Goal: Transaction & Acquisition: Purchase product/service

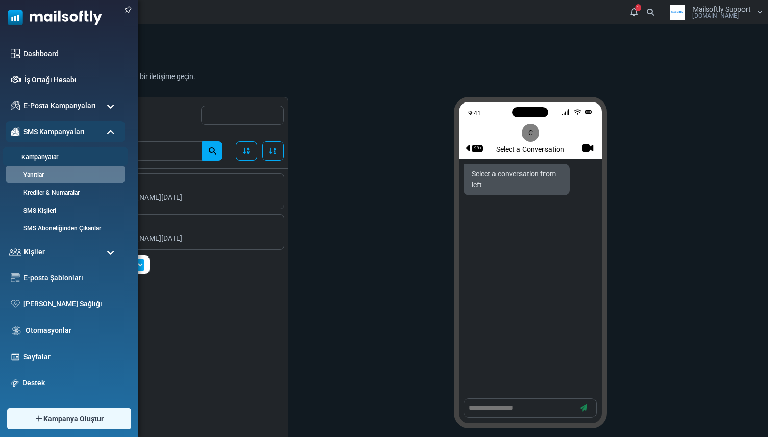
click at [29, 155] on link "Kampanyalar" at bounding box center [64, 158] width 122 height 10
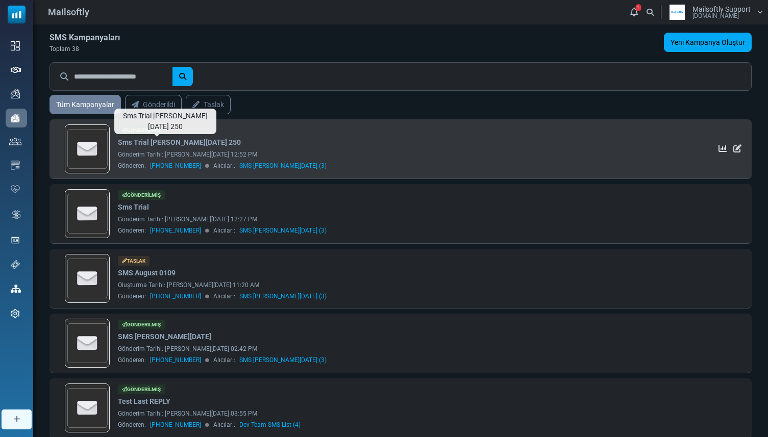
click at [128, 139] on link "Sms Trial August 20 250" at bounding box center [179, 142] width 123 height 11
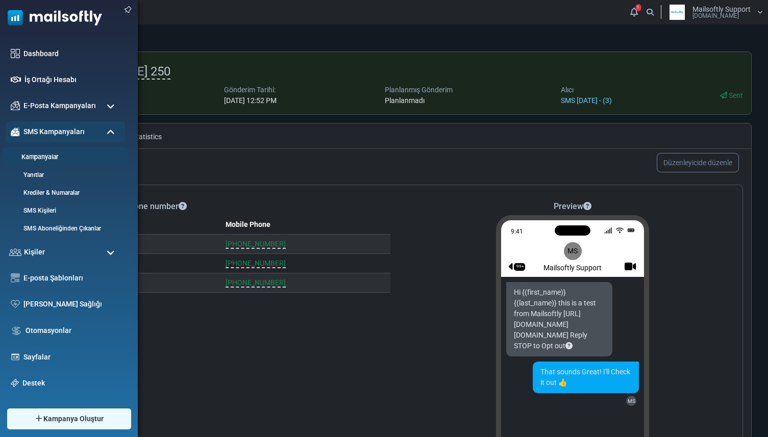
click at [36, 153] on link "Kampanyalar" at bounding box center [64, 158] width 122 height 10
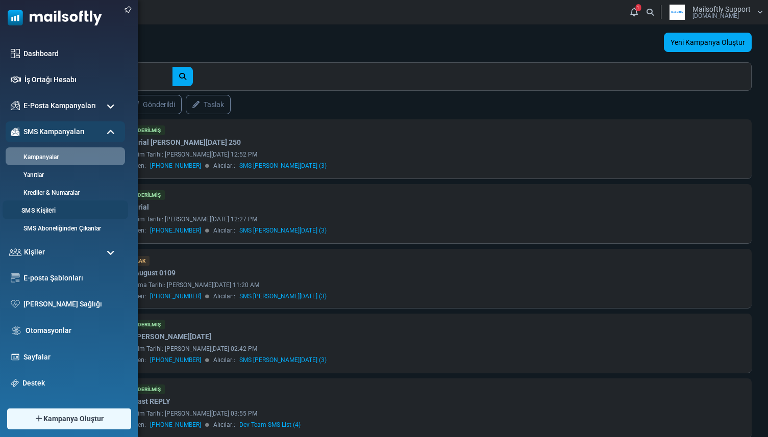
click at [39, 206] on link "SMS Kişileri" at bounding box center [64, 211] width 122 height 10
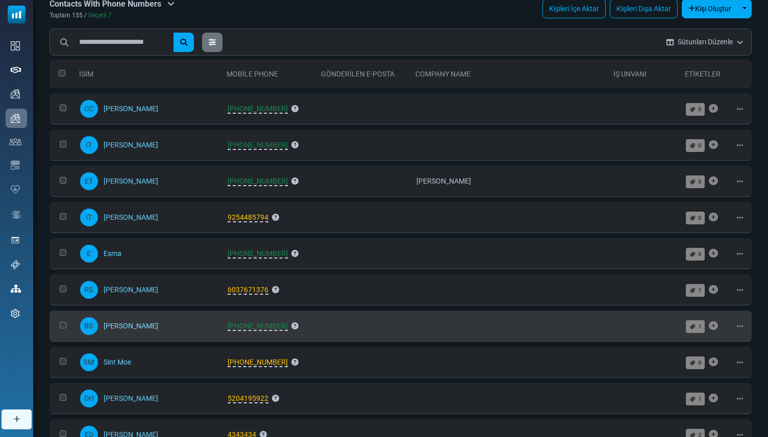
scroll to position [26, 0]
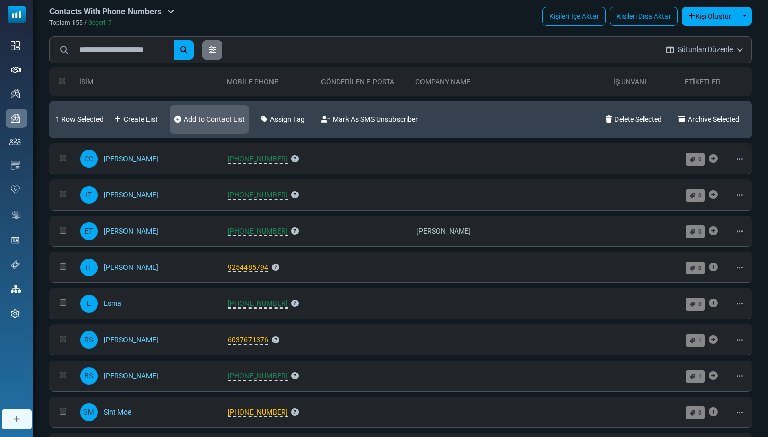
click at [221, 123] on link "Add to Contact List" at bounding box center [209, 119] width 79 height 29
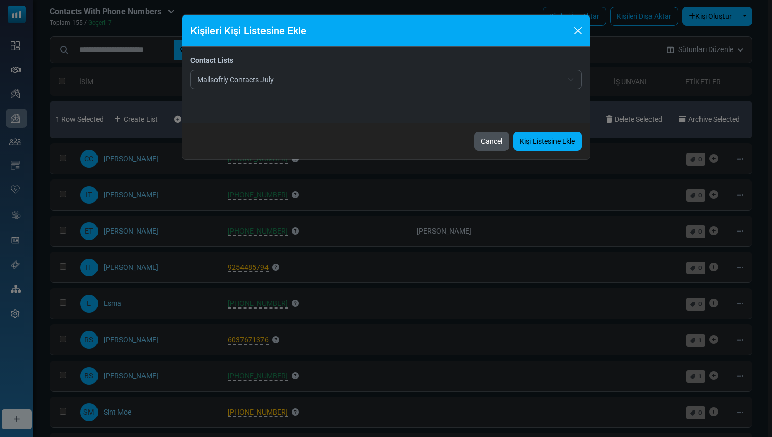
click at [476, 146] on button "Cancel" at bounding box center [491, 141] width 35 height 19
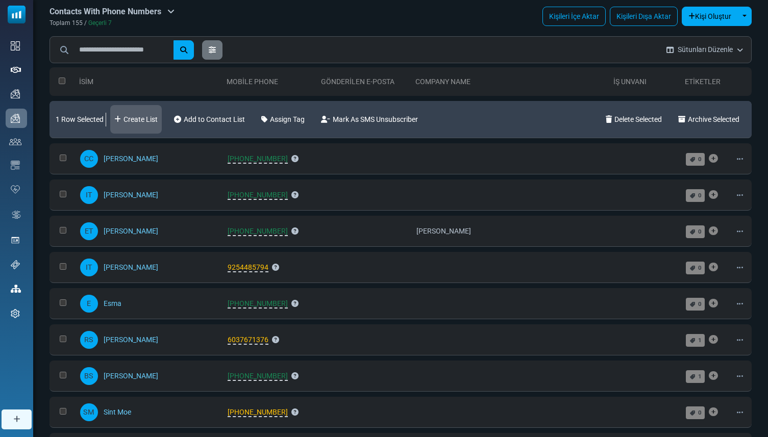
click at [127, 110] on link "Create List" at bounding box center [136, 119] width 52 height 29
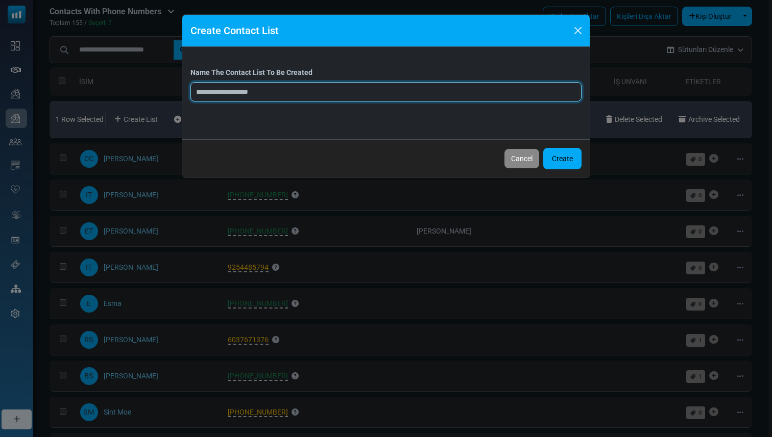
click at [268, 92] on input "text" at bounding box center [385, 91] width 391 height 19
type input "*********"
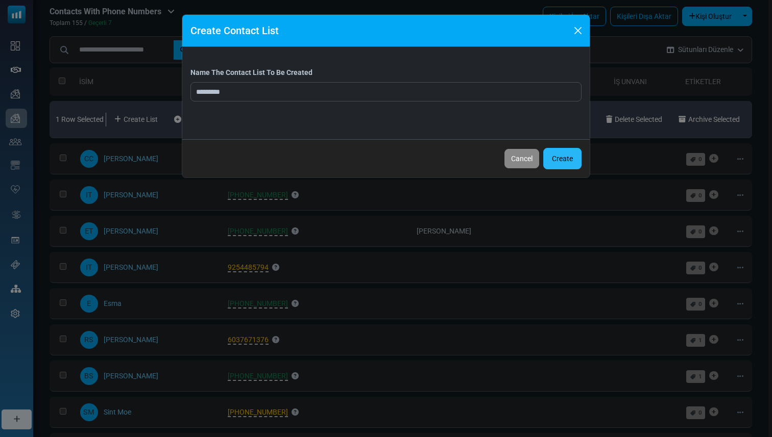
click at [565, 149] on button "Create" at bounding box center [562, 158] width 38 height 21
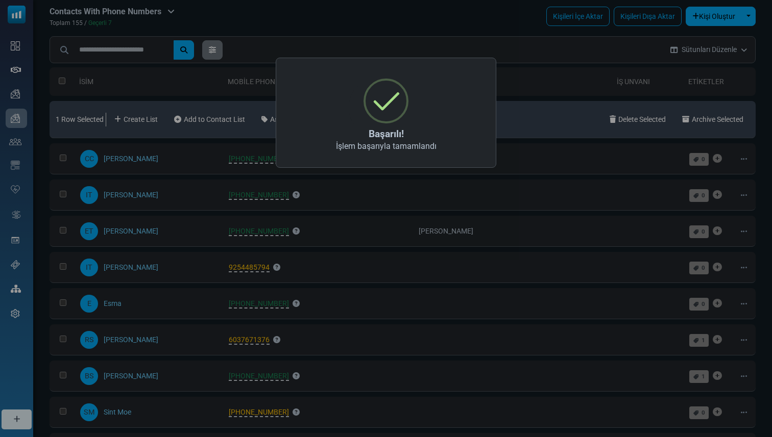
click at [263, 187] on div "× Başarılı! İşlem başarıyla tamamlandı OK No Cancel" at bounding box center [386, 218] width 772 height 437
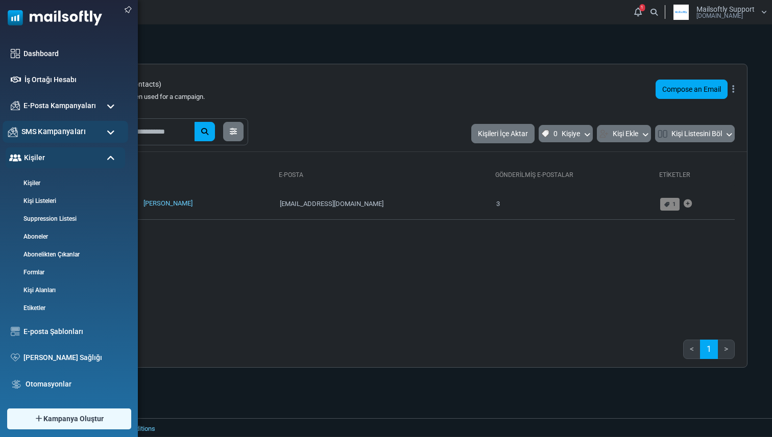
click at [51, 138] on div "SMS Kampanyaları" at bounding box center [66, 132] width 126 height 22
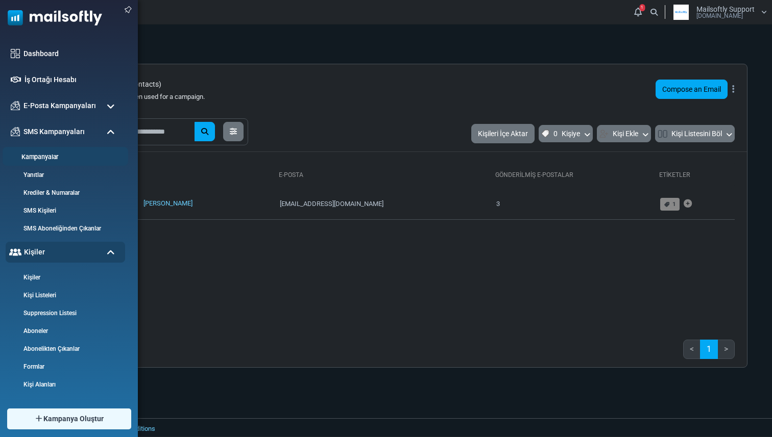
click at [45, 162] on li "Kampanyalar" at bounding box center [66, 156] width 126 height 19
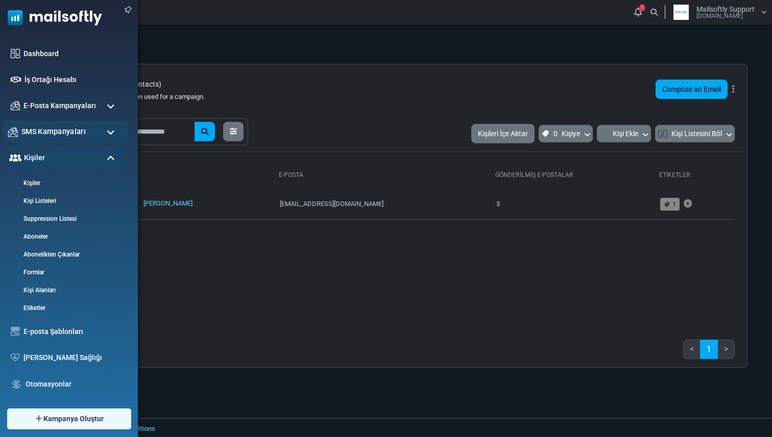
click at [54, 138] on div "SMS Kampanyaları" at bounding box center [66, 132] width 126 height 22
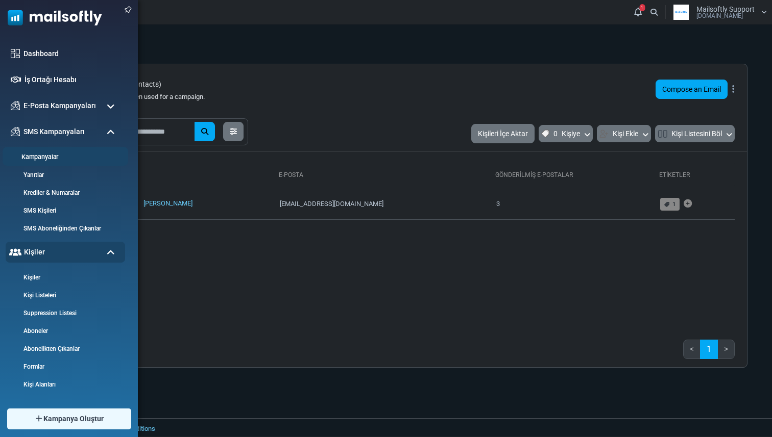
click at [50, 159] on link "Kampanyalar" at bounding box center [64, 158] width 122 height 10
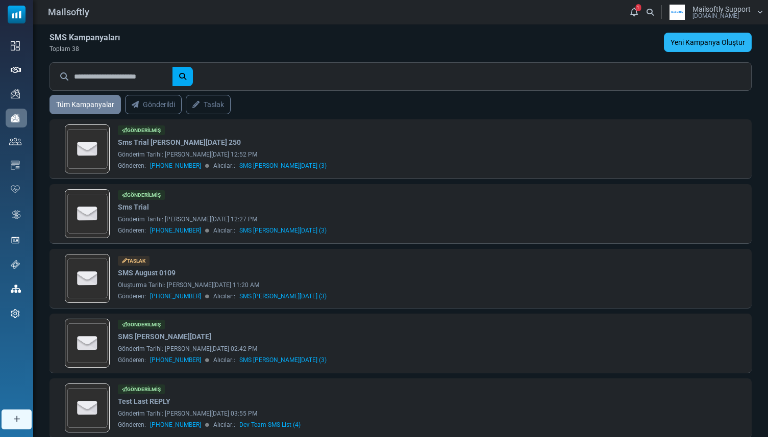
click at [699, 39] on link "Yeni Kampanya Oluştur" at bounding box center [708, 42] width 88 height 19
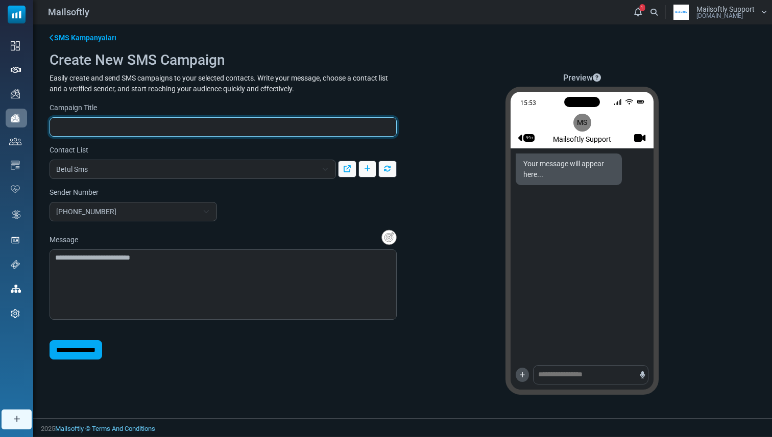
click at [245, 127] on input "text" at bounding box center [223, 126] width 347 height 19
type input "****"
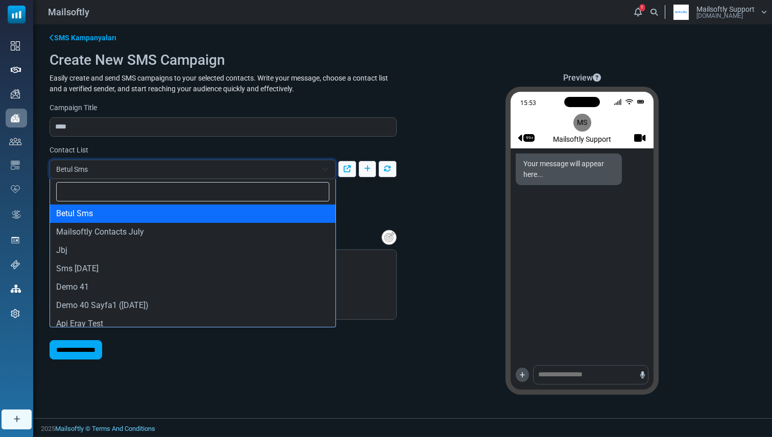
click at [138, 172] on span "Betul Sms" at bounding box center [186, 169] width 261 height 12
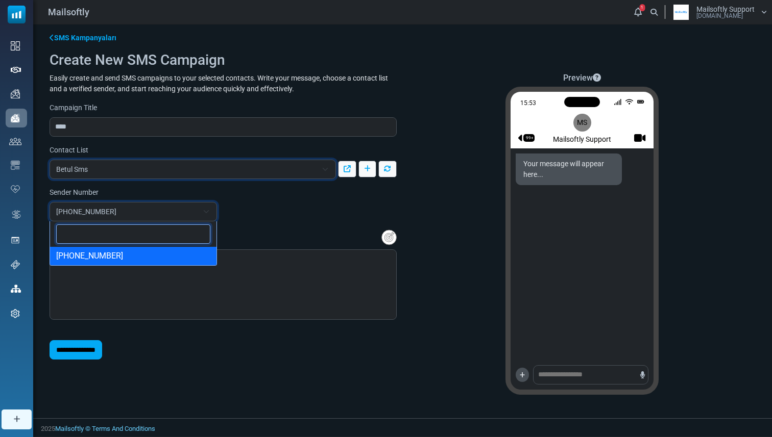
click at [108, 210] on span "[PHONE_NUMBER]" at bounding box center [127, 212] width 142 height 12
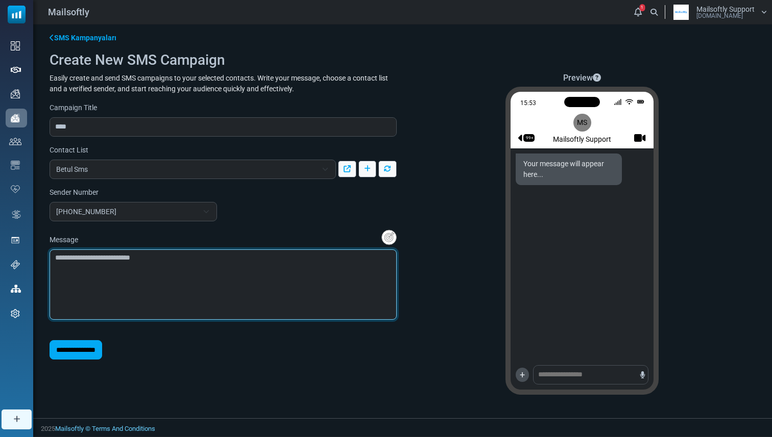
click at [104, 271] on textarea at bounding box center [223, 285] width 347 height 70
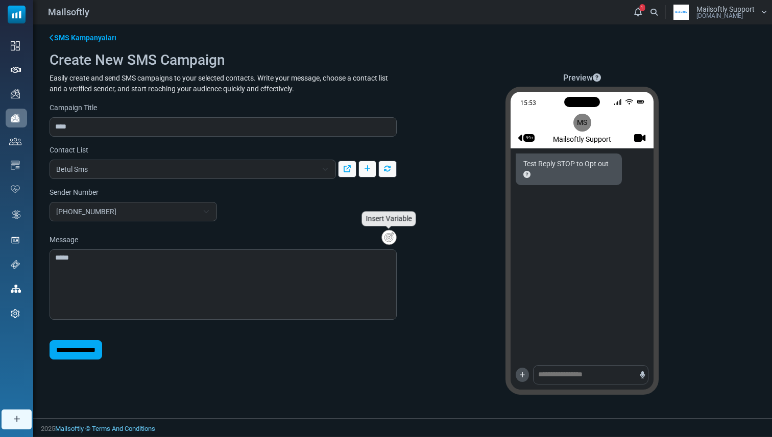
click at [388, 231] on img "Insert Variable" at bounding box center [388, 238] width 15 height 16
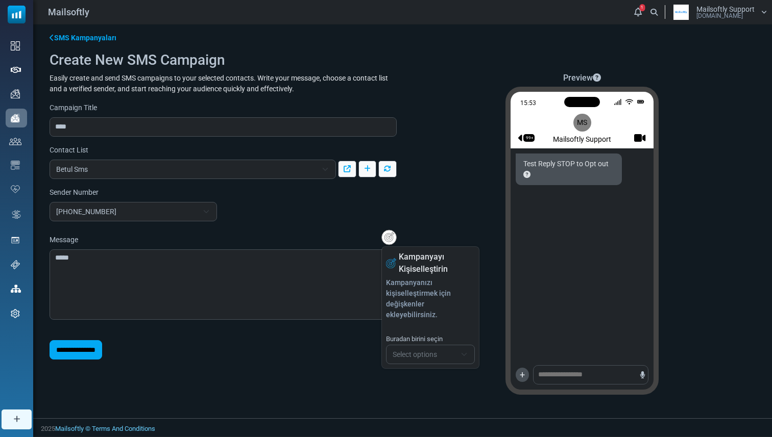
click at [402, 351] on span "Select options" at bounding box center [414, 355] width 44 height 8
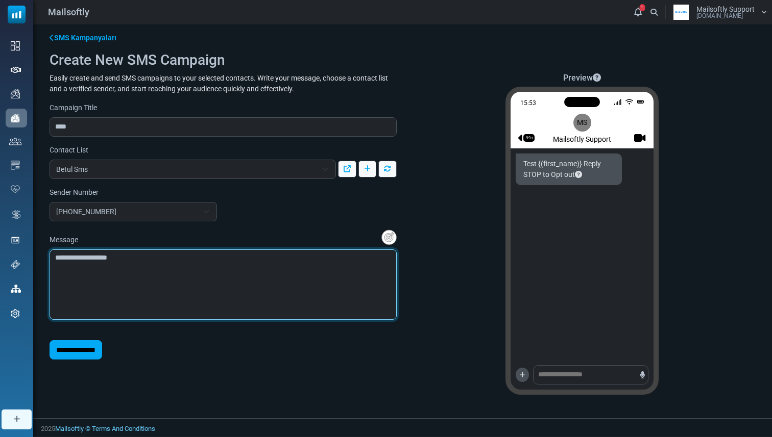
click at [323, 271] on textarea "**********" at bounding box center [223, 285] width 347 height 70
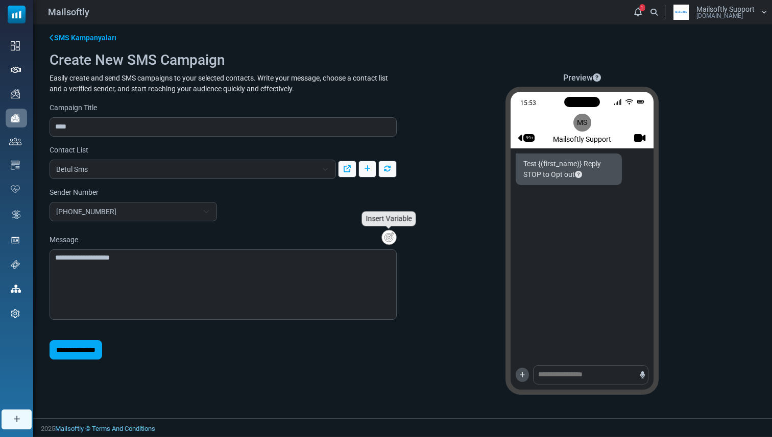
click at [389, 239] on img "Insert Variable" at bounding box center [388, 238] width 15 height 16
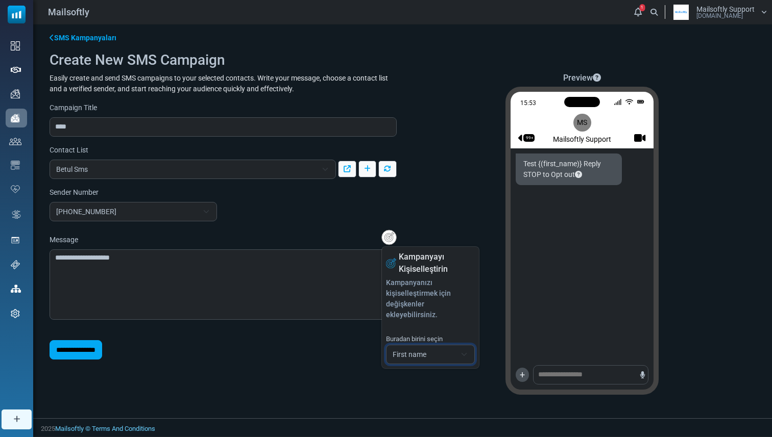
click at [413, 359] on div "Preview 15:53 99+ MS Mailsoftly Support Test {(first_name)} Reply STOP to Opt o…" at bounding box center [582, 238] width 359 height 330
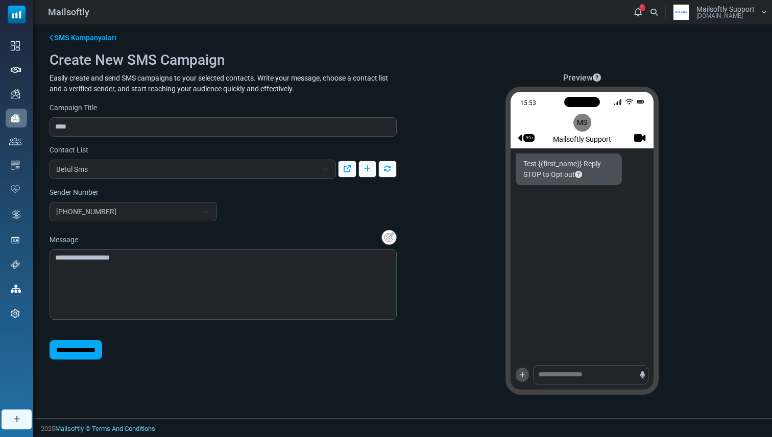
click at [413, 345] on div "Preview 15:53 99+ MS Mailsoftly Support Test {(first_name)} Reply STOP to Opt o…" at bounding box center [582, 238] width 359 height 330
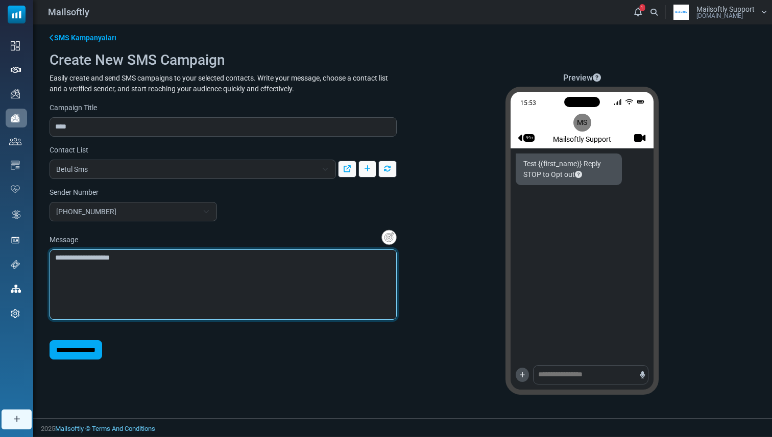
click at [364, 280] on textarea "**********" at bounding box center [223, 285] width 347 height 70
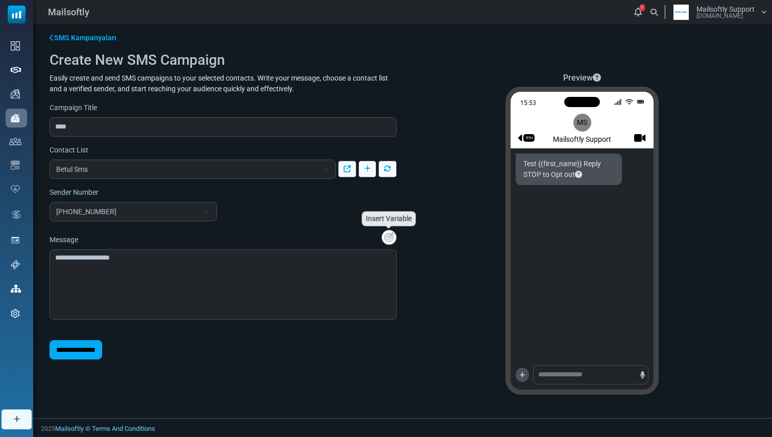
click at [388, 238] on img "Insert Variable" at bounding box center [388, 238] width 15 height 16
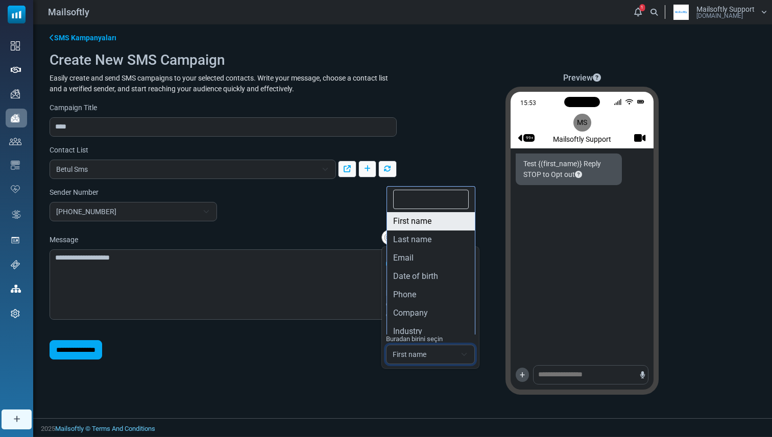
click at [400, 345] on span "First name" at bounding box center [430, 354] width 89 height 19
type textarea "**********"
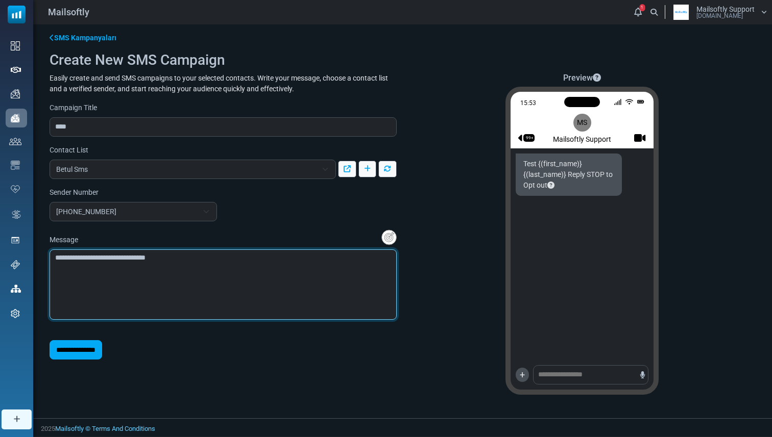
click at [320, 285] on textarea "**********" at bounding box center [223, 285] width 347 height 70
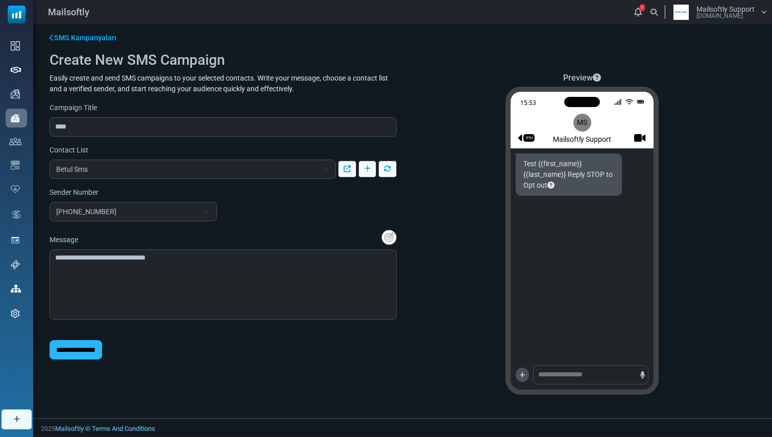
click at [102, 345] on input "**********" at bounding box center [76, 349] width 53 height 19
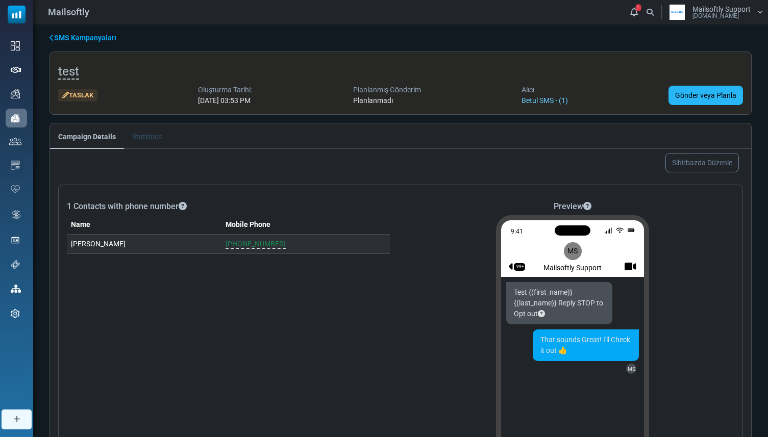
click at [690, 98] on link "Gönder veya Planla" at bounding box center [706, 95] width 75 height 19
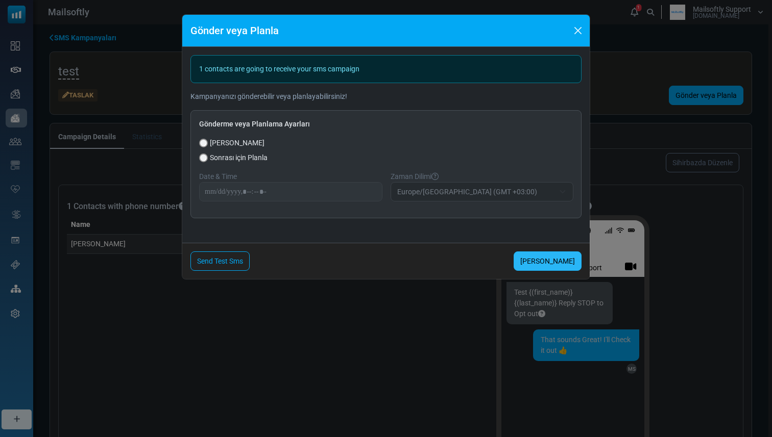
click at [535, 255] on link "[PERSON_NAME]" at bounding box center [547, 261] width 68 height 19
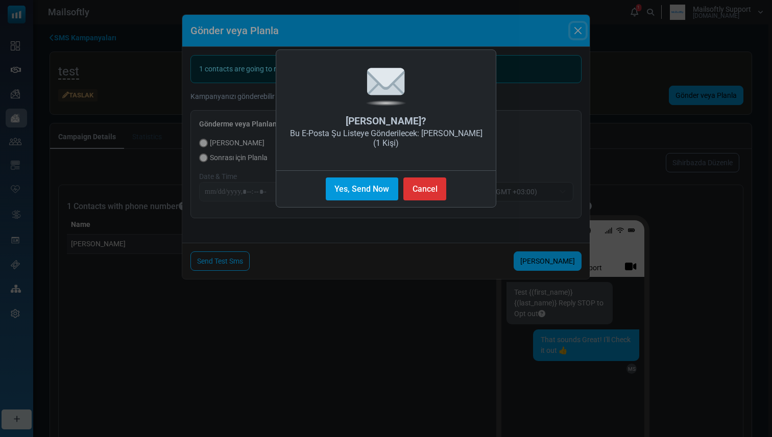
click at [370, 195] on button "Yes, Send Now" at bounding box center [362, 189] width 72 height 23
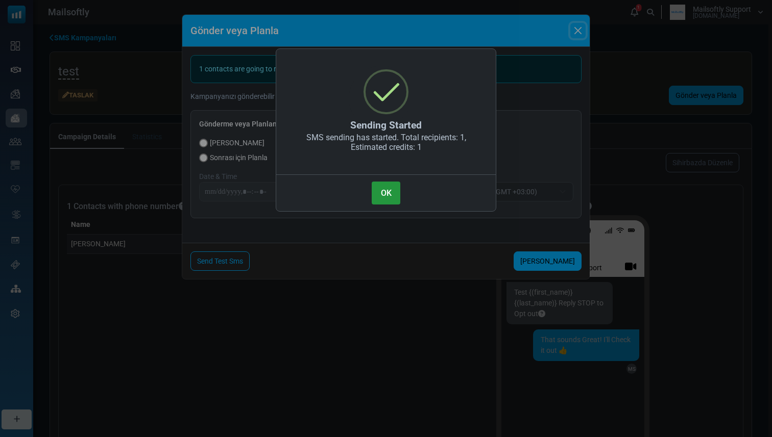
click at [387, 199] on button "OK" at bounding box center [386, 193] width 29 height 23
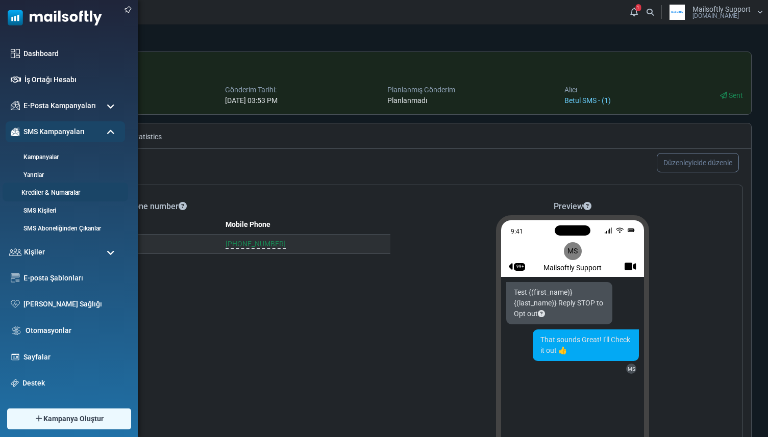
click at [36, 190] on link "Krediler & Numaralar" at bounding box center [64, 193] width 122 height 10
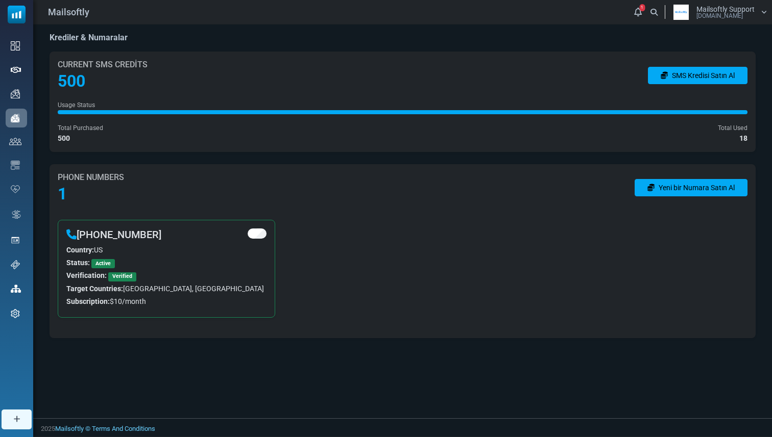
click at [78, 84] on h2 "500" at bounding box center [103, 80] width 90 height 19
click at [115, 93] on div "Current SMS Credits 500 SMS Kredisi Satın Al Usage Status Total Purchased 500 T…" at bounding box center [403, 102] width 706 height 101
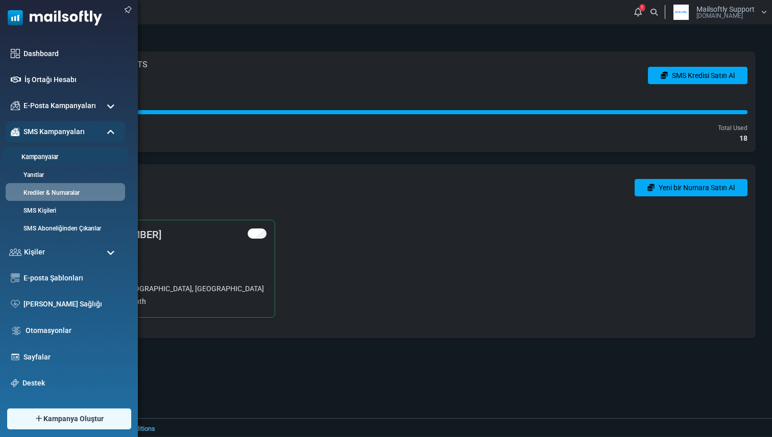
click at [41, 154] on link "Kampanyalar" at bounding box center [64, 158] width 122 height 10
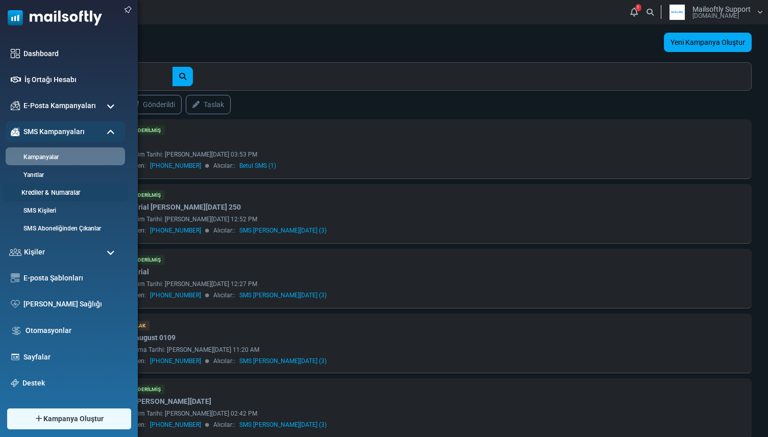
click at [38, 191] on link "Krediler & Numaralar" at bounding box center [64, 193] width 122 height 10
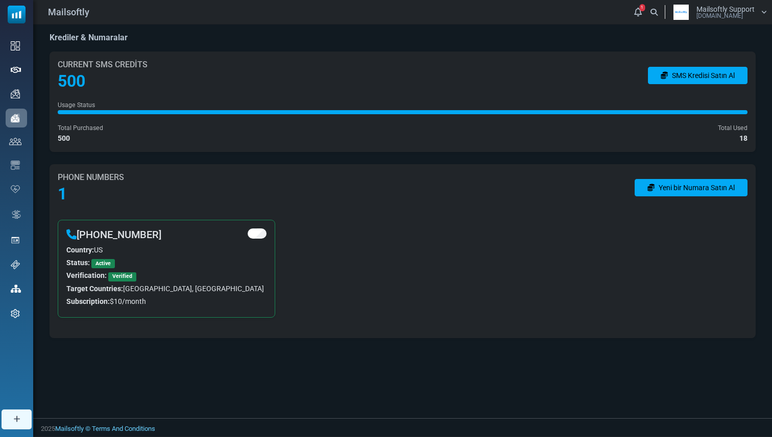
click at [158, 26] on div "Krediler & Numaralar Current SMS Credits 500 SMS Kredisi Satın Al Usage Status …" at bounding box center [402, 185] width 738 height 322
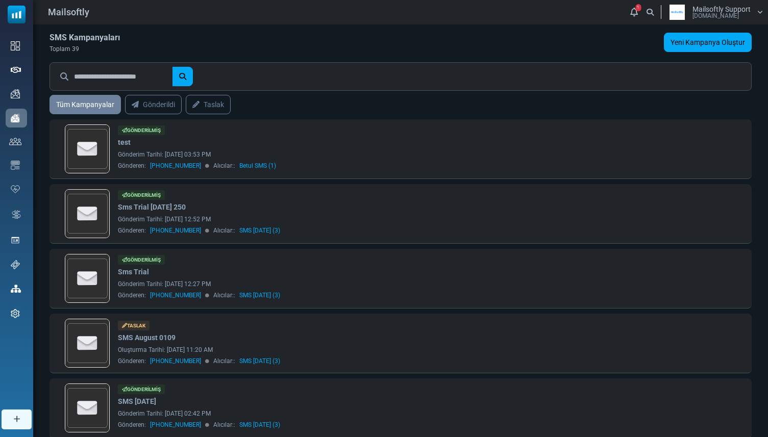
click at [676, 32] on div "**********" at bounding box center [400, 425] width 735 height 803
click at [671, 38] on link "Yeni Kampanya Oluştur" at bounding box center [708, 42] width 88 height 19
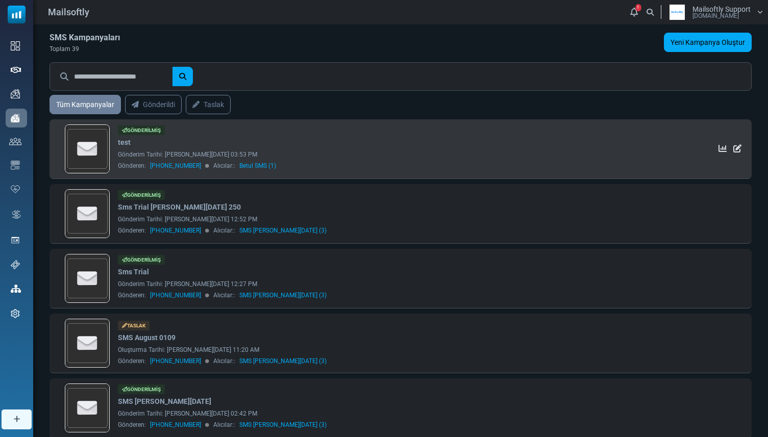
click at [165, 137] on div "Gönderilmiş test Gönderim Tarihi: [PERSON_NAME][DATE] 03:53 PM Gönderen: [PHONE…" at bounding box center [390, 149] width 545 height 47
click at [159, 131] on div "Gönderilmiş" at bounding box center [141, 131] width 47 height 10
click at [126, 147] on link "test" at bounding box center [124, 142] width 13 height 11
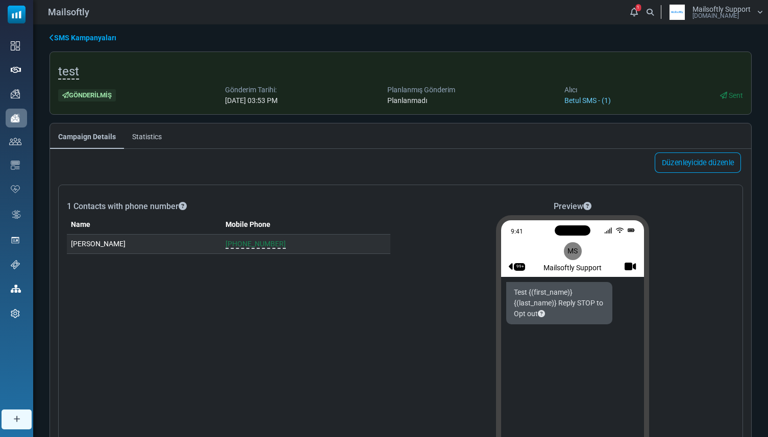
click at [705, 159] on link "Düzenleyicide düzenle" at bounding box center [698, 163] width 86 height 20
click at [689, 166] on link "Düzenleyicide düzenle" at bounding box center [698, 163] width 86 height 20
click at [680, 169] on link "Düzenleyicide düzenle" at bounding box center [698, 163] width 86 height 20
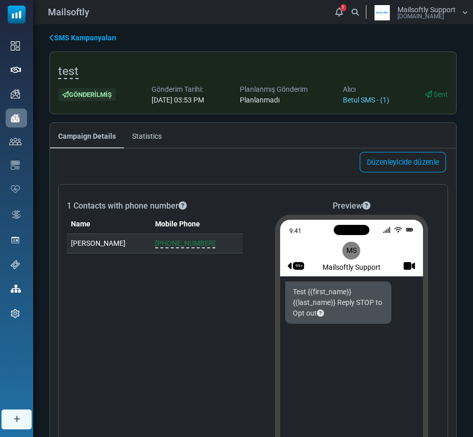
click at [414, 157] on link "Düzenleyicide düzenle" at bounding box center [403, 162] width 86 height 20
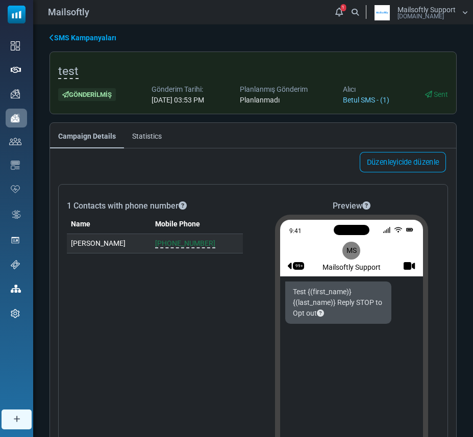
click at [409, 167] on link "Düzenleyicide düzenle" at bounding box center [403, 162] width 86 height 20
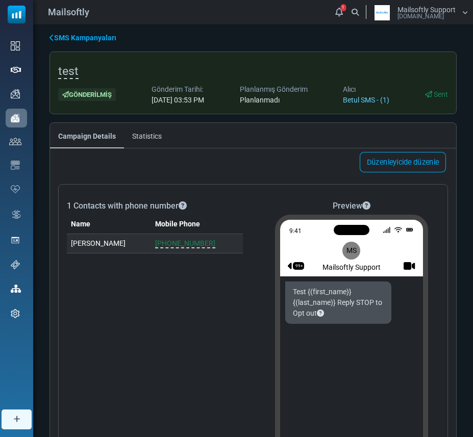
click at [409, 167] on link "Düzenleyicide düzenle" at bounding box center [403, 162] width 86 height 20
click at [390, 159] on link "Düzenleyicide düzenle" at bounding box center [403, 162] width 86 height 20
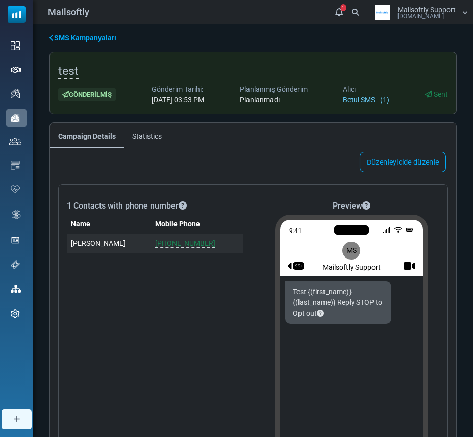
click at [390, 159] on link "Düzenleyicide düzenle" at bounding box center [403, 162] width 86 height 20
click at [147, 140] on link "Statistics" at bounding box center [147, 136] width 46 height 26
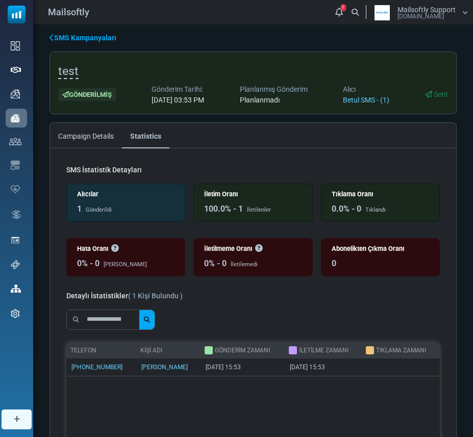
click at [95, 134] on link "Campaign Details" at bounding box center [86, 136] width 72 height 26
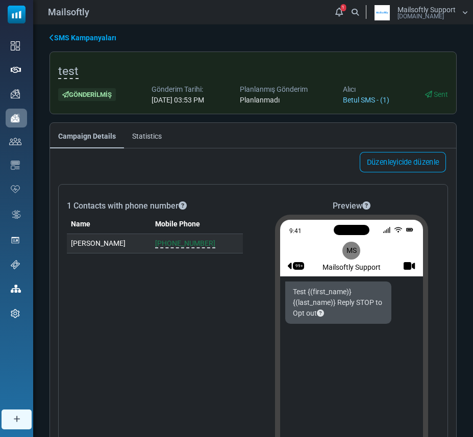
click at [395, 167] on link "Düzenleyicide düzenle" at bounding box center [403, 162] width 86 height 20
click at [414, 159] on link "Düzenleyicide düzenle" at bounding box center [403, 162] width 86 height 20
click at [430, 160] on link "Düzenleyicide düzenle" at bounding box center [403, 162] width 86 height 20
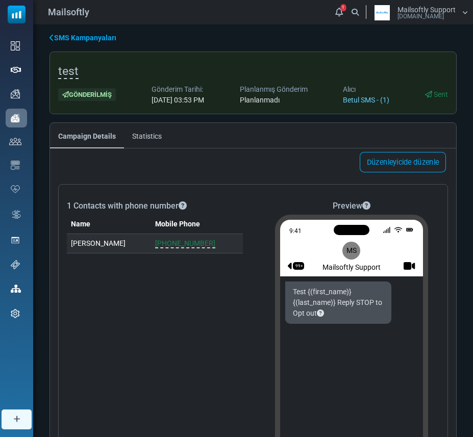
click at [430, 160] on link "Düzenleyicide düzenle" at bounding box center [403, 162] width 86 height 20
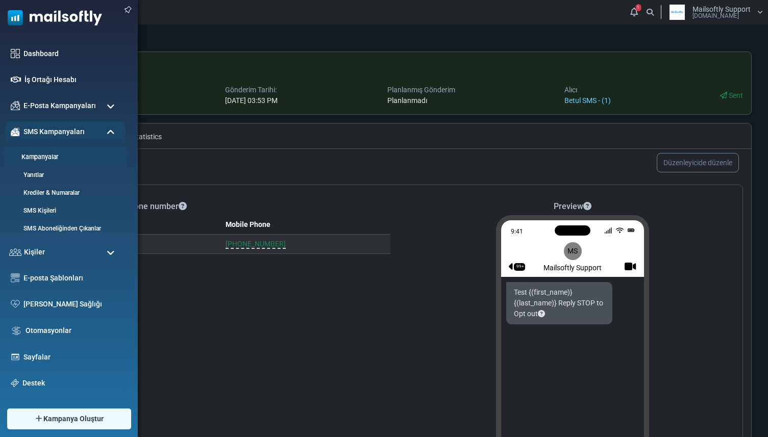
click at [42, 159] on link "Kampanyalar" at bounding box center [64, 158] width 122 height 10
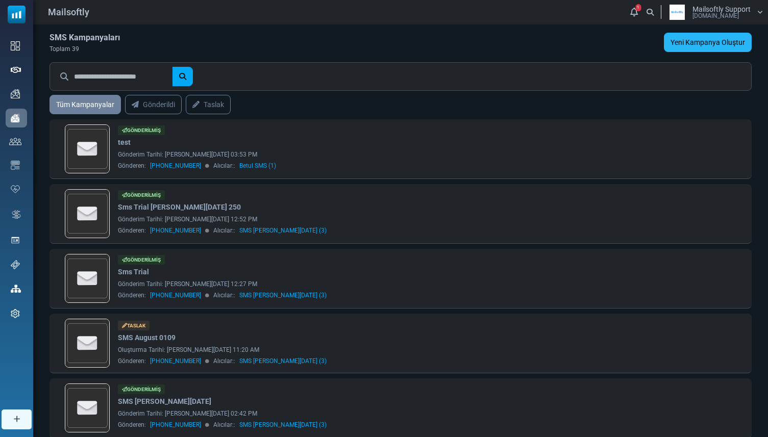
click at [704, 41] on link "Yeni Kampanya Oluştur" at bounding box center [708, 42] width 88 height 19
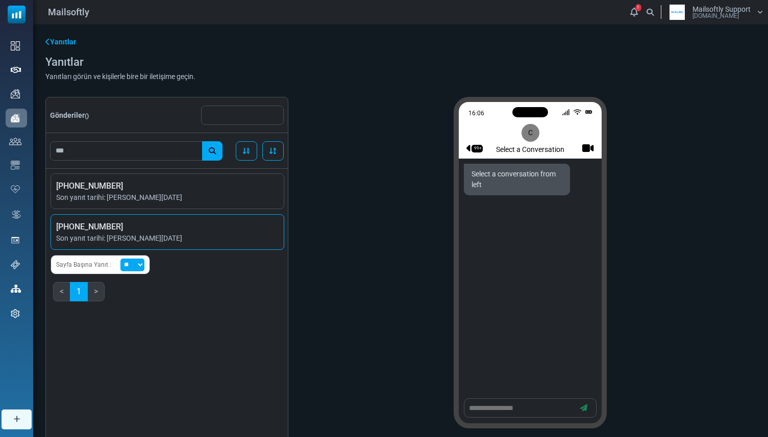
click at [216, 227] on span "[PHONE_NUMBER]" at bounding box center [167, 227] width 222 height 12
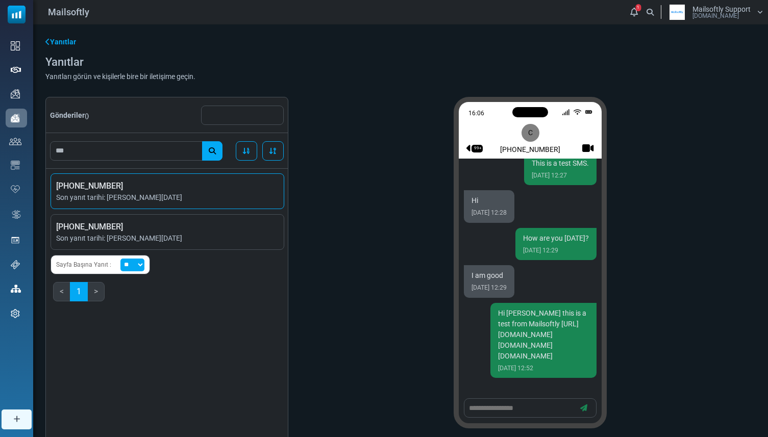
click at [225, 197] on span "Son yanıt tarihi: August 22, 2025" at bounding box center [167, 197] width 222 height 11
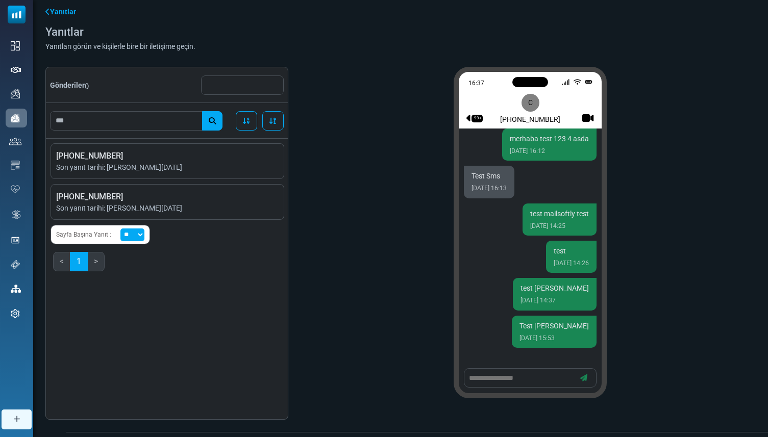
scroll to position [44, 0]
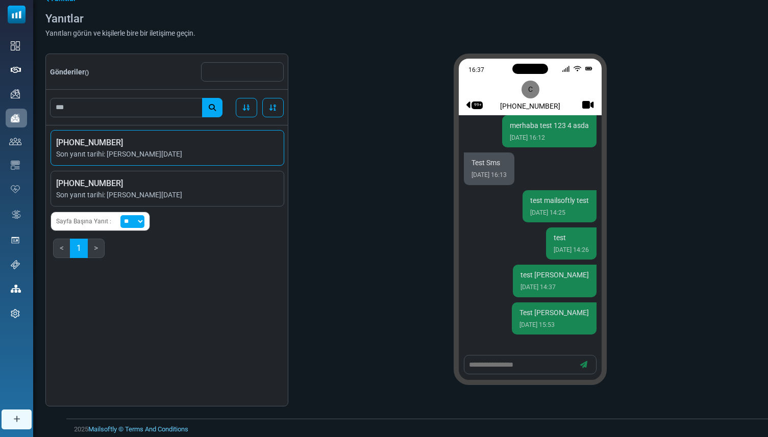
click at [220, 160] on li "+905535891496 Son yanıt tarihi: August 22, 2025" at bounding box center [168, 148] width 234 height 36
click at [219, 194] on span "Son yanıt tarihi: August 20, 2025" at bounding box center [167, 195] width 222 height 11
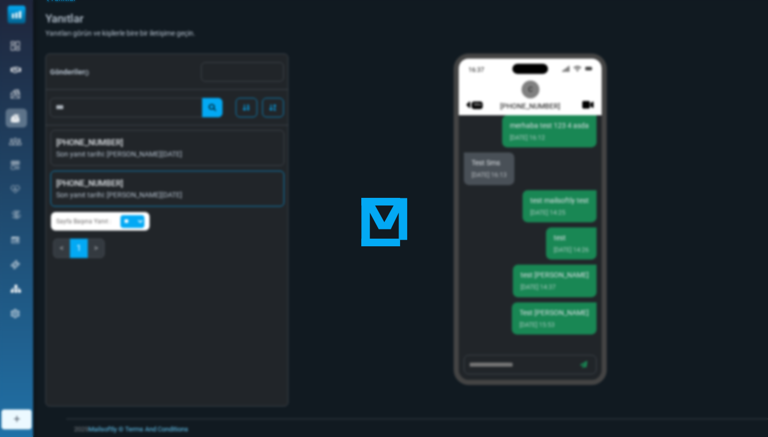
scroll to position [589, 0]
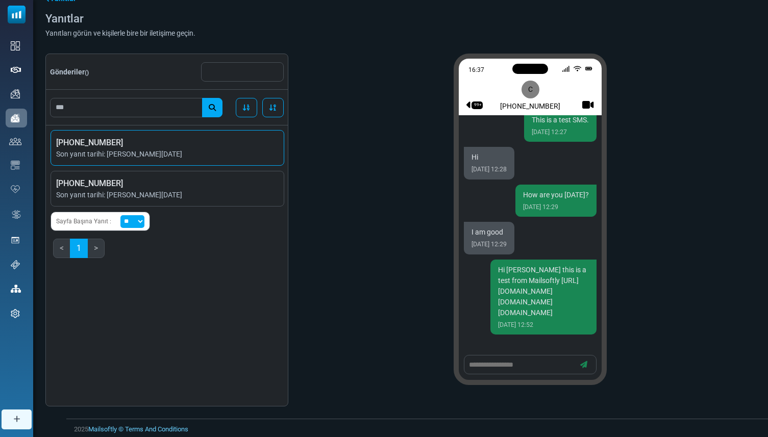
click at [241, 143] on span "[PHONE_NUMBER]" at bounding box center [167, 143] width 222 height 12
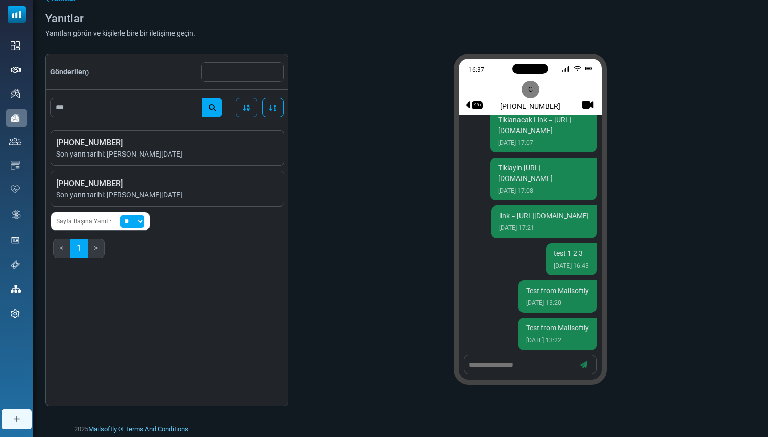
scroll to position [1413, 0]
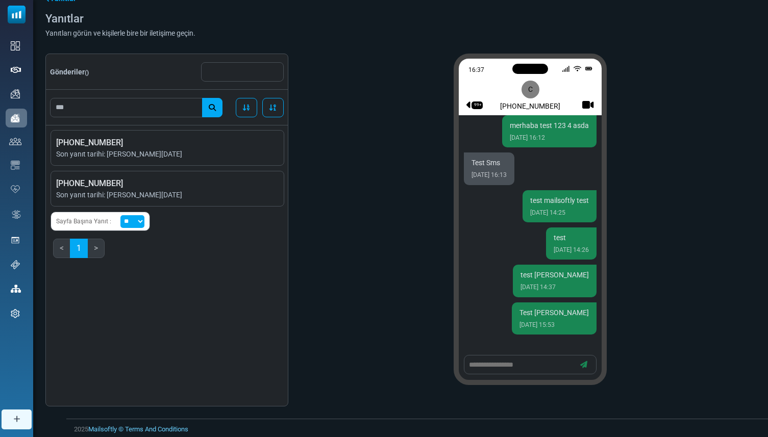
drag, startPoint x: 522, startPoint y: 278, endPoint x: 579, endPoint y: 330, distance: 77.6
click at [580, 331] on div "linke tiklayin https://app.mailsoftly.com/dashboard 20 Jun 2025 14:53 linke tik…" at bounding box center [530, 235] width 143 height 240
click at [553, 332] on div "Test Betul Sariteke 22 Aug 2025 15:53" at bounding box center [554, 319] width 85 height 32
click at [545, 362] on textarea at bounding box center [521, 365] width 106 height 13
type textarea "**********"
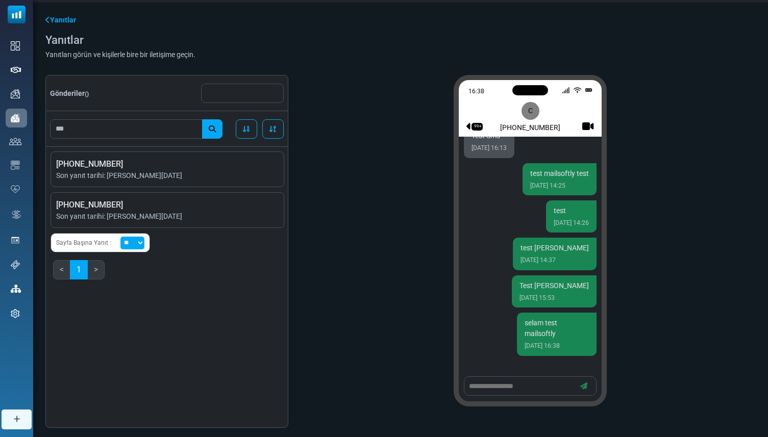
scroll to position [0, 0]
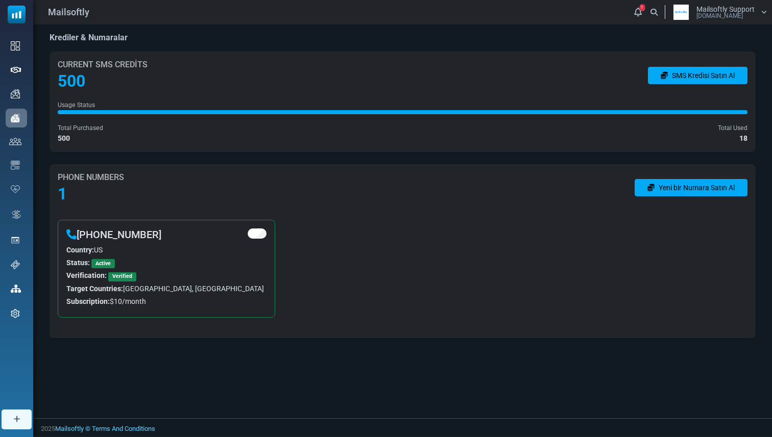
click at [206, 40] on div "Krediler & Numaralar" at bounding box center [403, 38] width 706 height 11
drag, startPoint x: 62, startPoint y: 82, endPoint x: 79, endPoint y: 81, distance: 17.4
click at [79, 81] on h2 "500" at bounding box center [103, 80] width 90 height 19
click at [73, 135] on div "Total Purchased 500" at bounding box center [80, 132] width 45 height 21
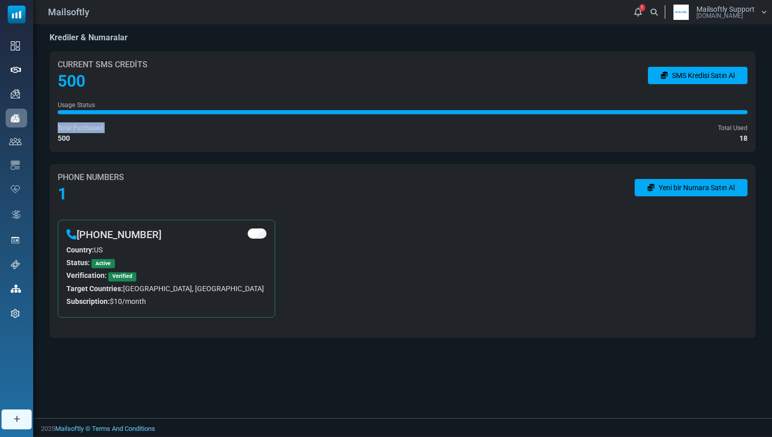
click at [77, 140] on div "Total Purchased 500" at bounding box center [80, 132] width 45 height 21
click at [681, 76] on link "SMS Kredisi Satın Al" at bounding box center [698, 75] width 100 height 17
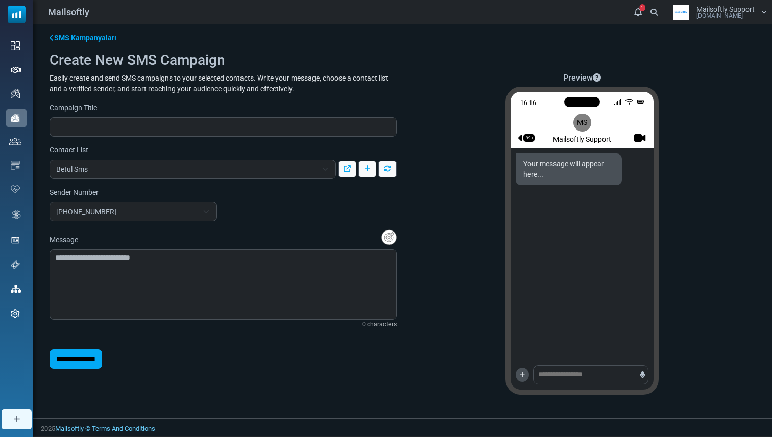
click at [474, 262] on div "Preview 16:16 99+ MS Mailsoftly Support Your message will appear here... +" at bounding box center [582, 238] width 359 height 330
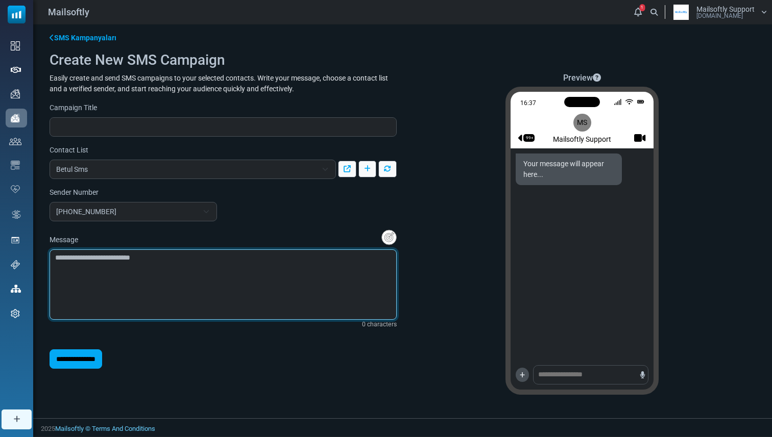
click at [344, 290] on textarea at bounding box center [223, 285] width 347 height 70
type textarea "**********"
click at [339, 290] on textarea "**********" at bounding box center [223, 285] width 347 height 70
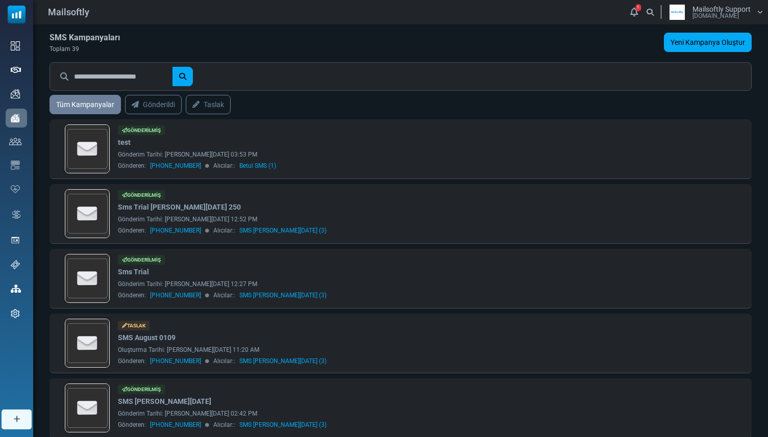
click at [374, 48] on div "SMS Kampanyaları Toplam 39 Yeni Kampanya Oluştur" at bounding box center [401, 43] width 702 height 21
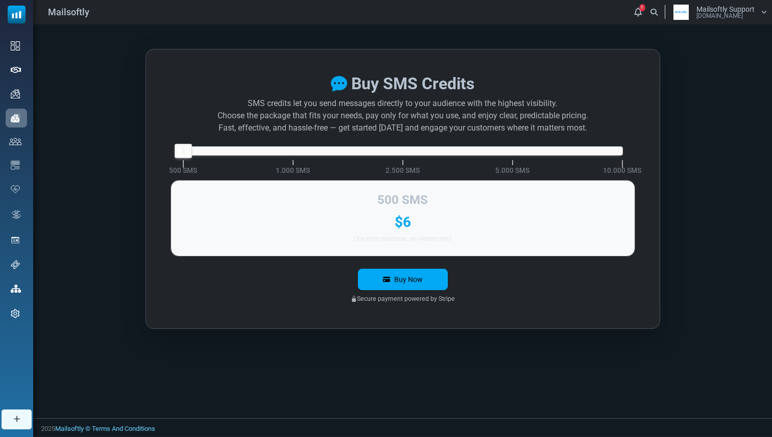
click at [265, 156] on div "500 SMS 1.000 SMS 2.500 SMS 5.000 SMS 10.000 SMS" at bounding box center [402, 175] width 439 height 41
drag, startPoint x: 263, startPoint y: 149, endPoint x: 426, endPoint y: 149, distance: 162.8
click at [436, 145] on div "Buy SMS Credits SMS credits let you send messages directly to your audience wit…" at bounding box center [402, 189] width 514 height 280
click at [423, 149] on div at bounding box center [402, 151] width 439 height 8
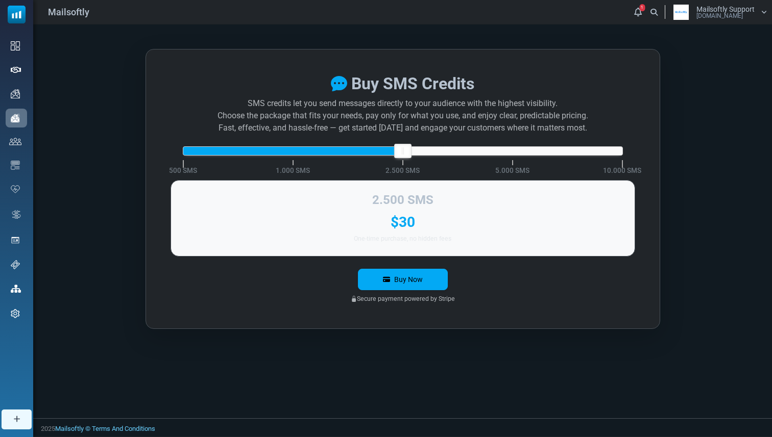
click at [493, 152] on div at bounding box center [402, 151] width 439 height 8
click at [618, 152] on div at bounding box center [402, 151] width 439 height 8
click at [364, 152] on div at bounding box center [292, 151] width 219 height 8
click at [240, 149] on div at bounding box center [238, 151] width 110 height 8
click at [201, 152] on div at bounding box center [238, 151] width 110 height 8
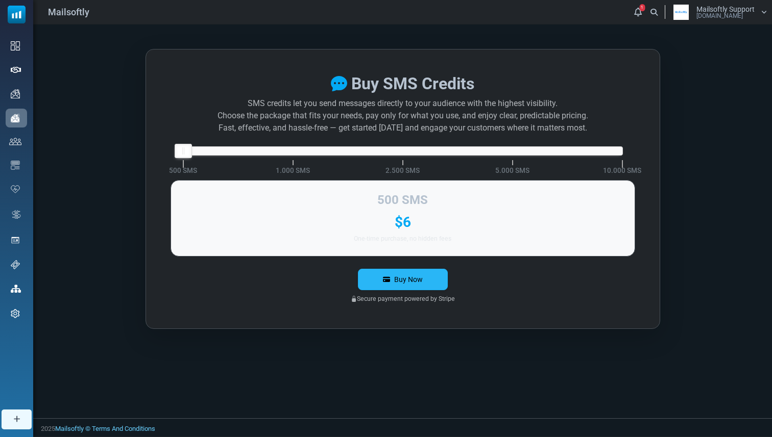
click at [391, 272] on button "Buy Now" at bounding box center [403, 279] width 90 height 21
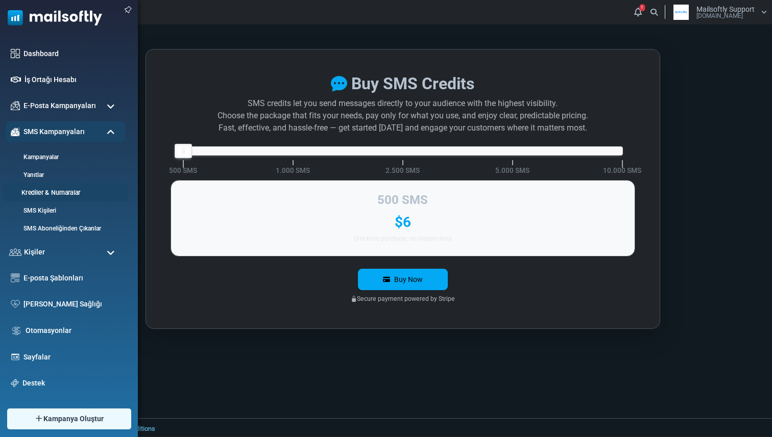
click at [42, 188] on link "Krediler & Numaralar" at bounding box center [64, 193] width 122 height 10
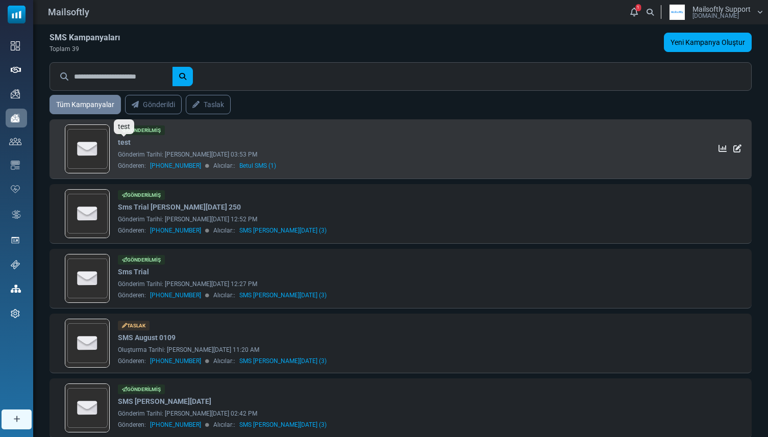
click at [124, 143] on link "test" at bounding box center [124, 142] width 13 height 11
